Goal: Book appointment/travel/reservation

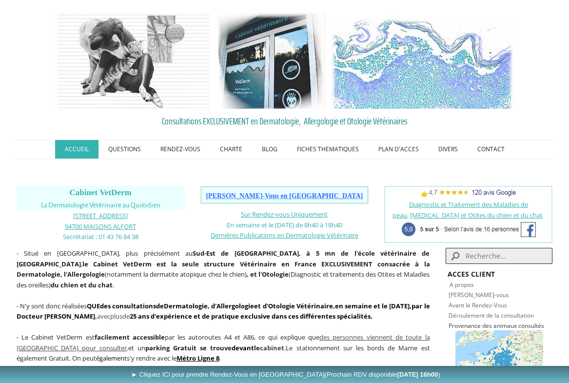
click at [547, 74] on figure at bounding box center [285, 60] width 536 height 98
click at [550, 42] on figure at bounding box center [285, 60] width 536 height 98
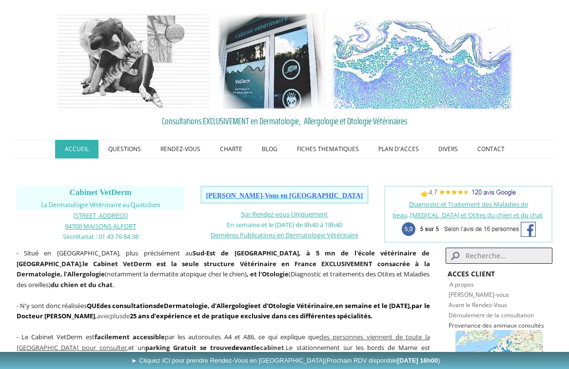
click at [197, 290] on p at bounding box center [224, 295] width 414 height 11
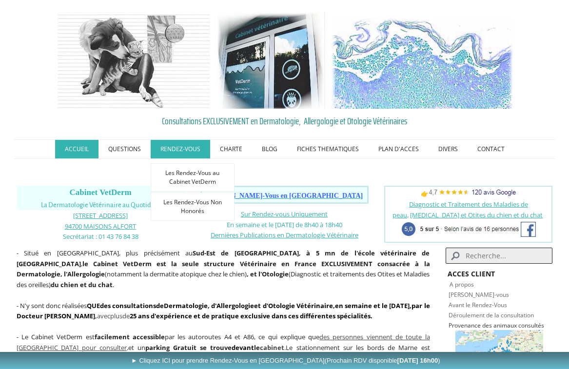
click at [184, 146] on link "RENDEZ-VOUS" at bounding box center [180, 149] width 59 height 19
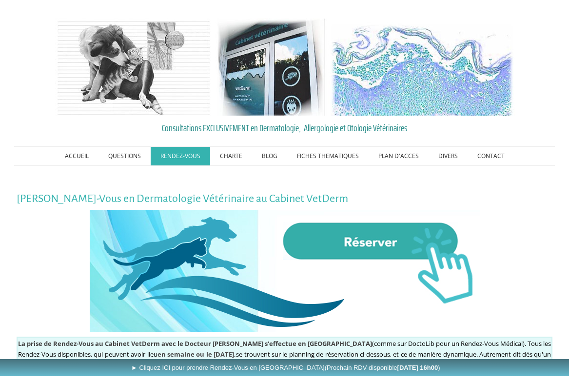
scroll to position [119, 0]
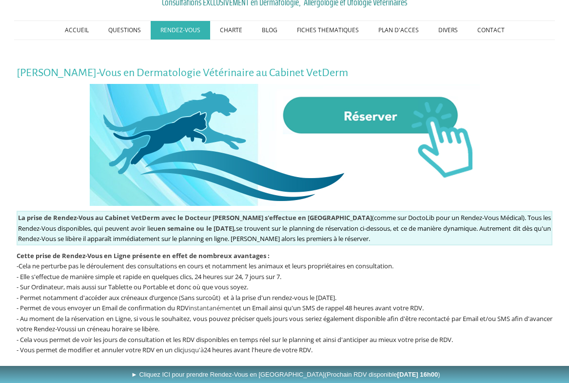
click at [367, 119] on img at bounding box center [285, 145] width 390 height 122
